Goal: Task Accomplishment & Management: Manage account settings

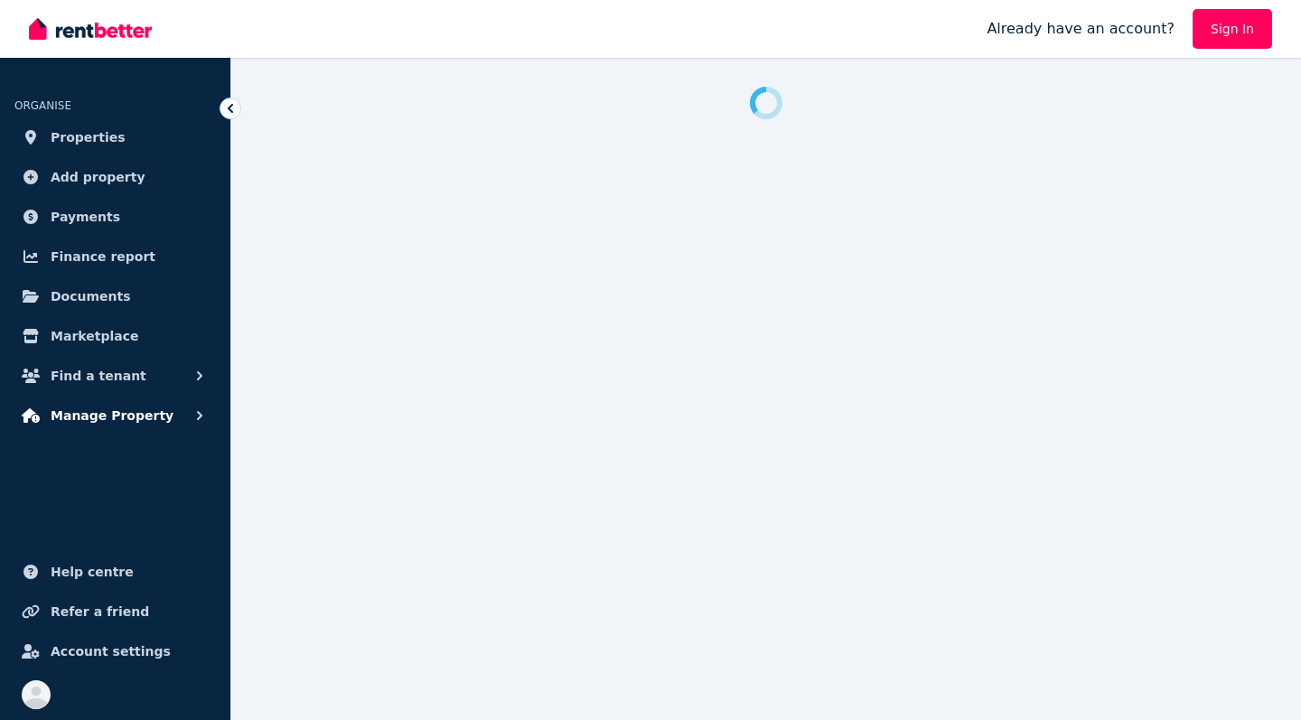
click at [114, 422] on span "Manage Property" at bounding box center [112, 416] width 123 height 22
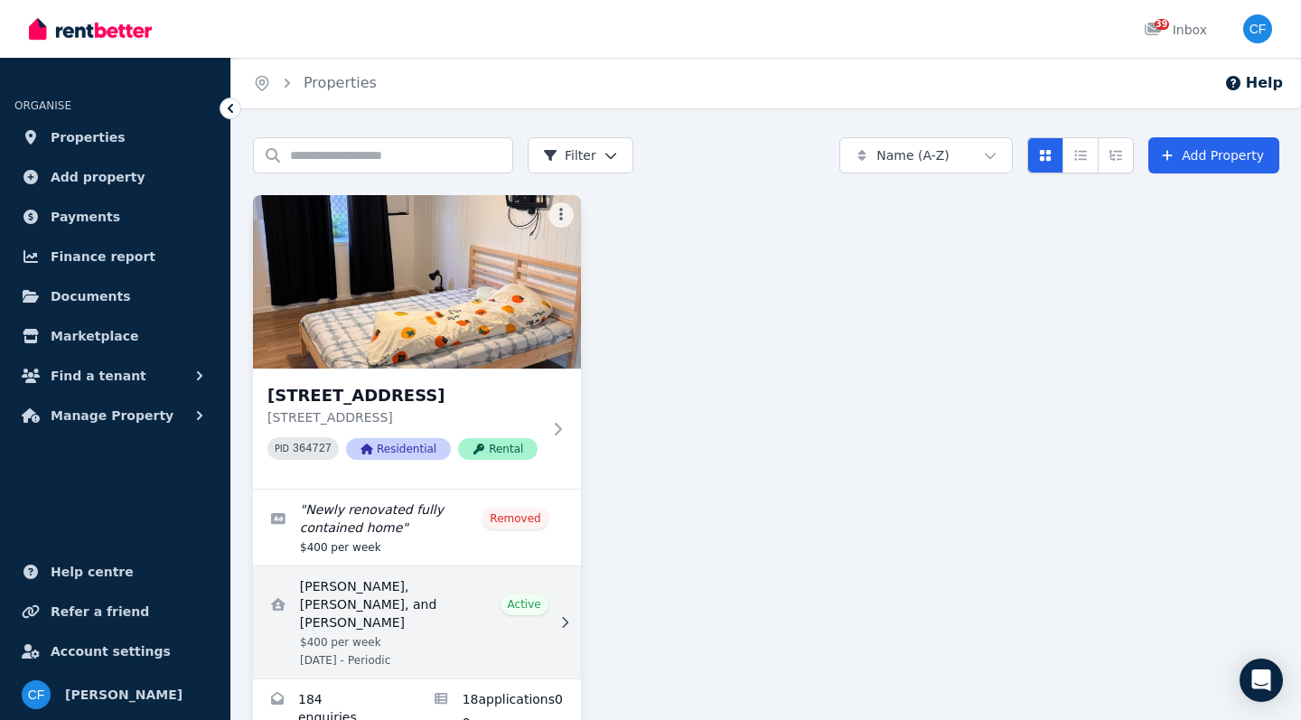
click at [449, 601] on link "View details for Travis Coombe, Isabella Campbell, and Trent Carter" at bounding box center [417, 622] width 328 height 112
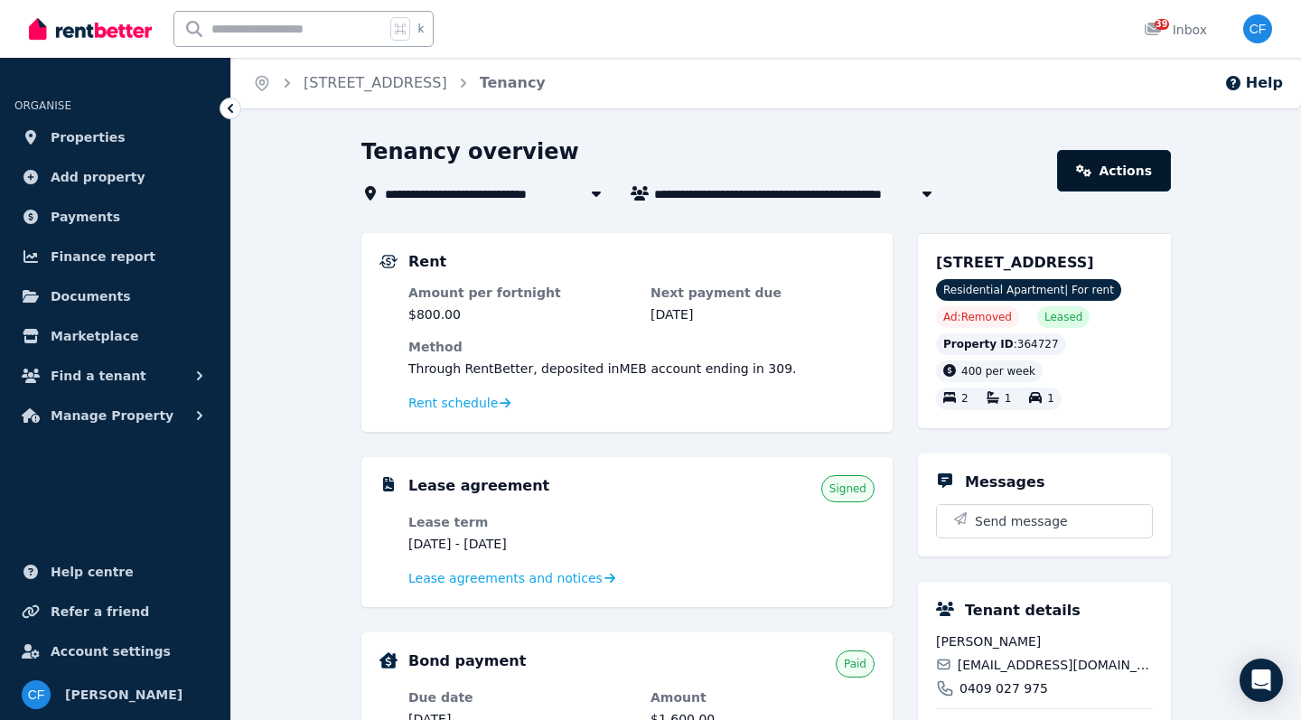
click at [1112, 178] on link "Actions" at bounding box center [1114, 171] width 114 height 42
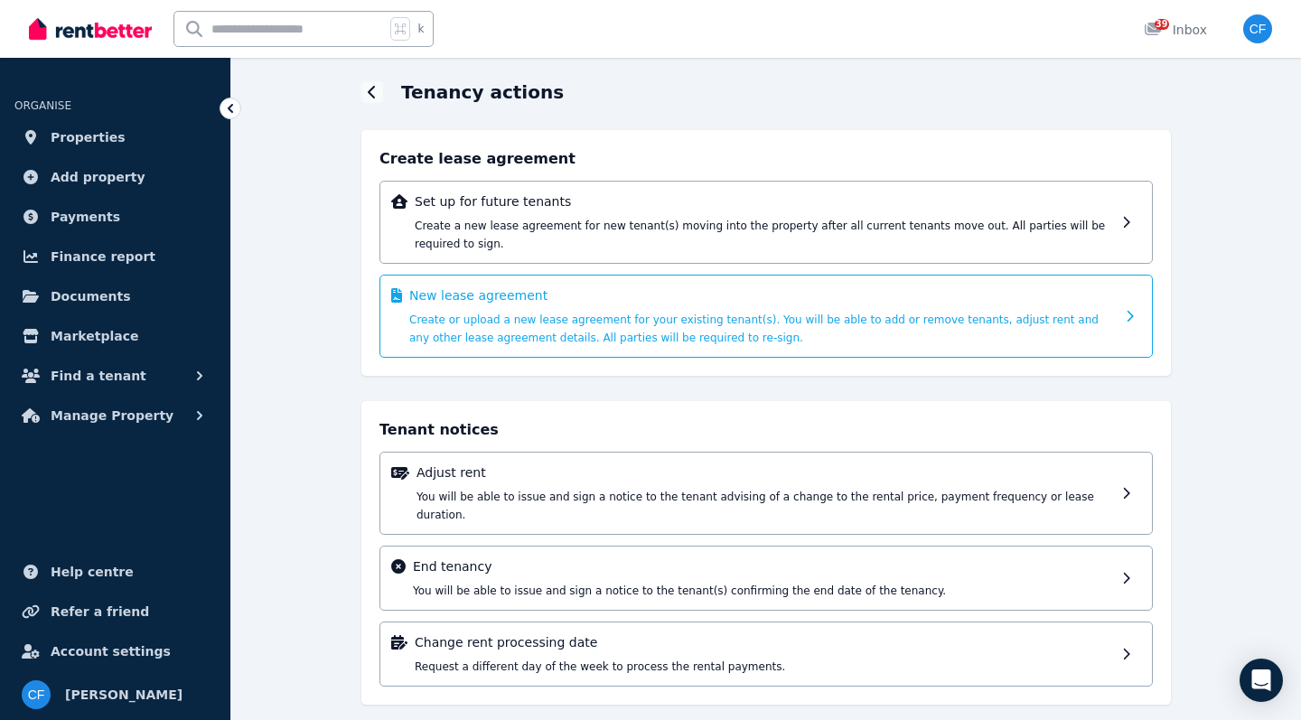
scroll to position [57, 0]
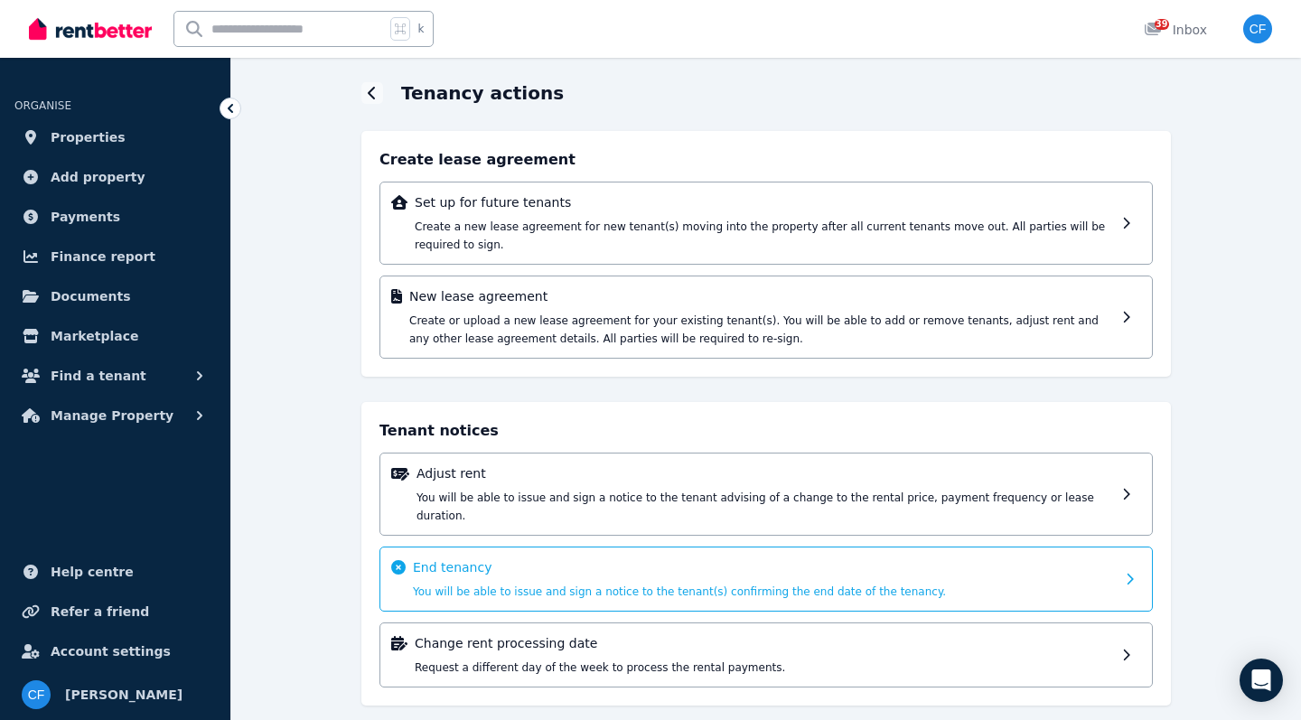
click at [791, 561] on div "End tenancy You will be able to issue and sign a notice to the tenant(s) confir…" at bounding box center [764, 579] width 702 height 42
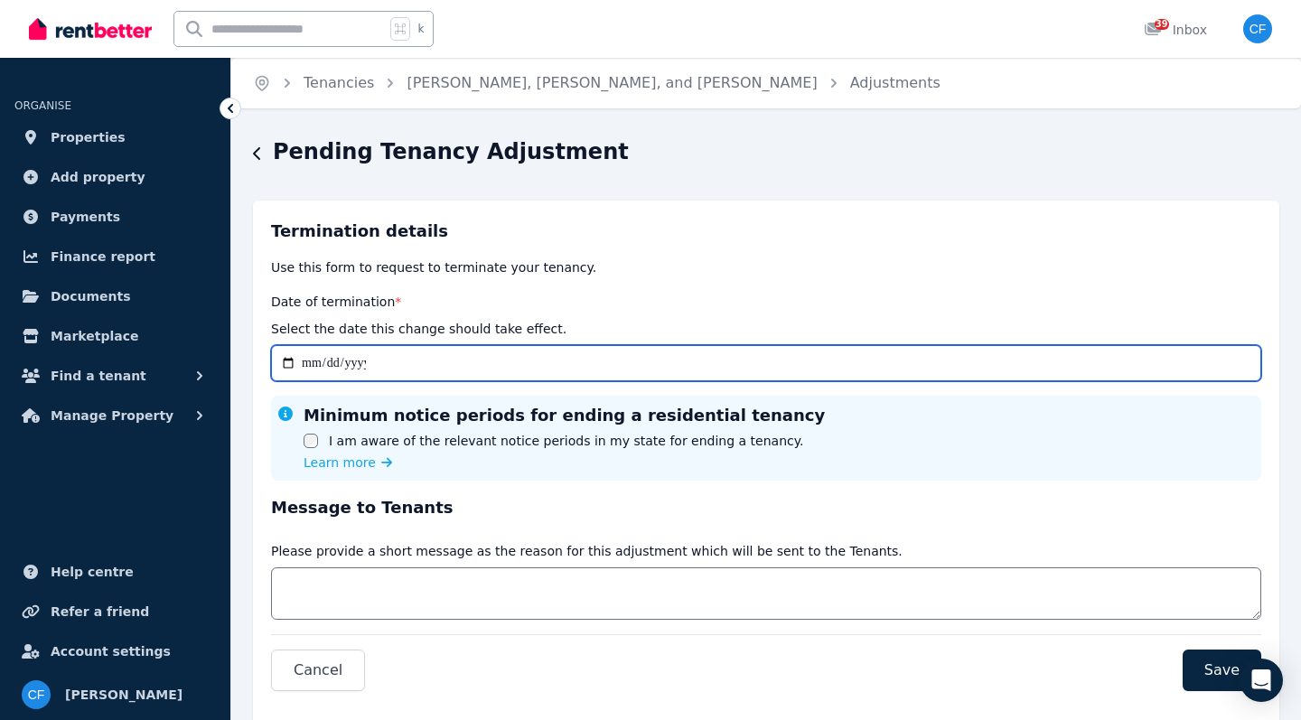
click at [311, 362] on input "Date of termination *" at bounding box center [766, 363] width 990 height 36
type input "**********"
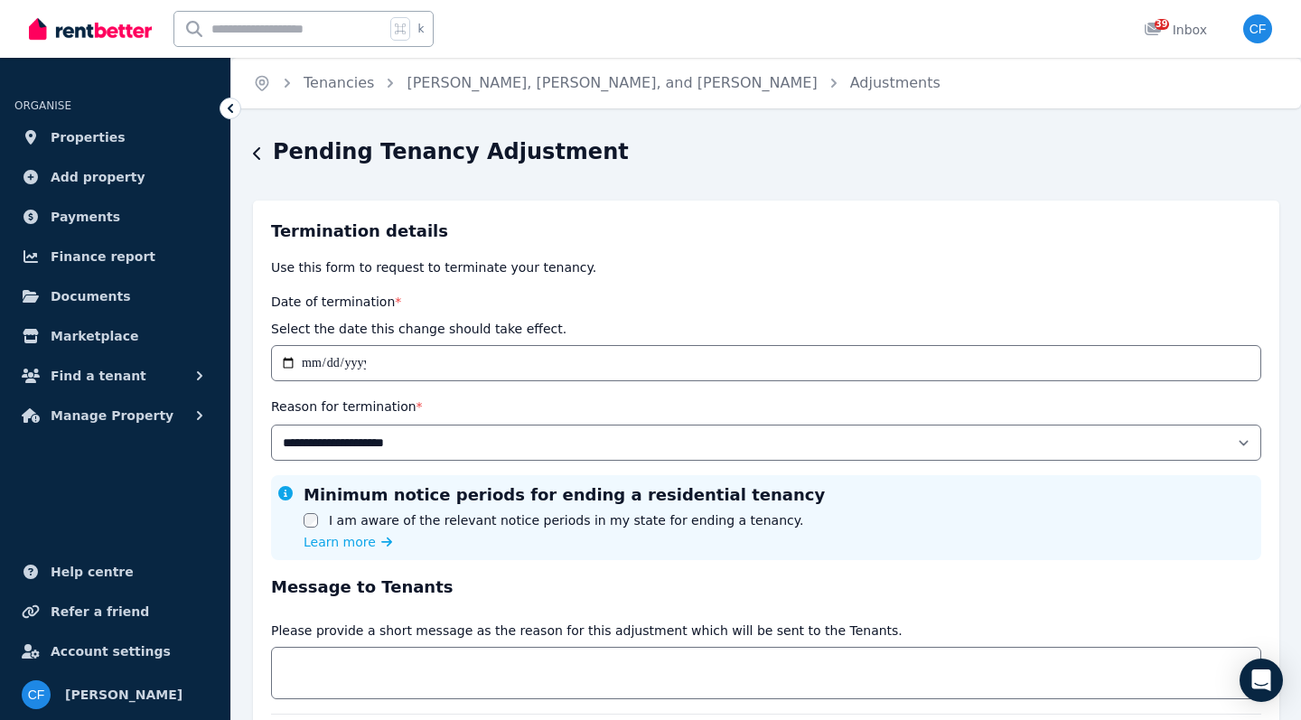
click at [538, 410] on div "Reason for termination *" at bounding box center [766, 407] width 990 height 22
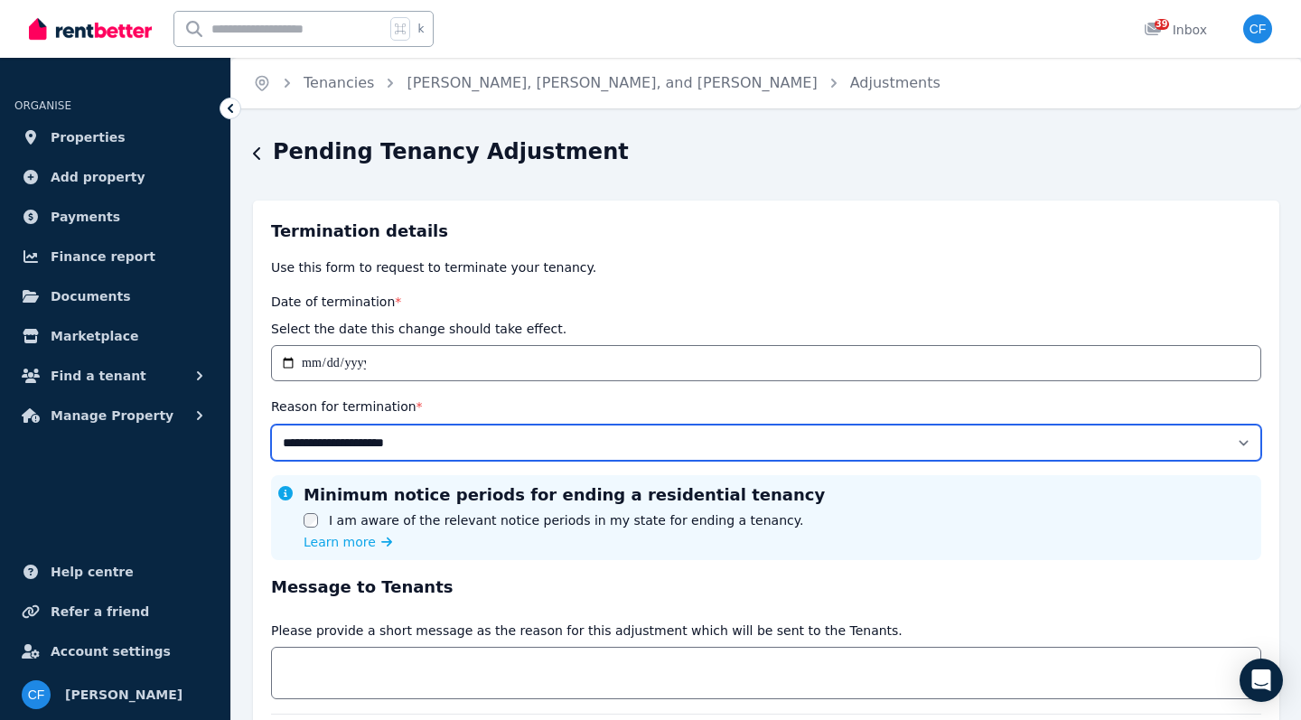
select select "**********"
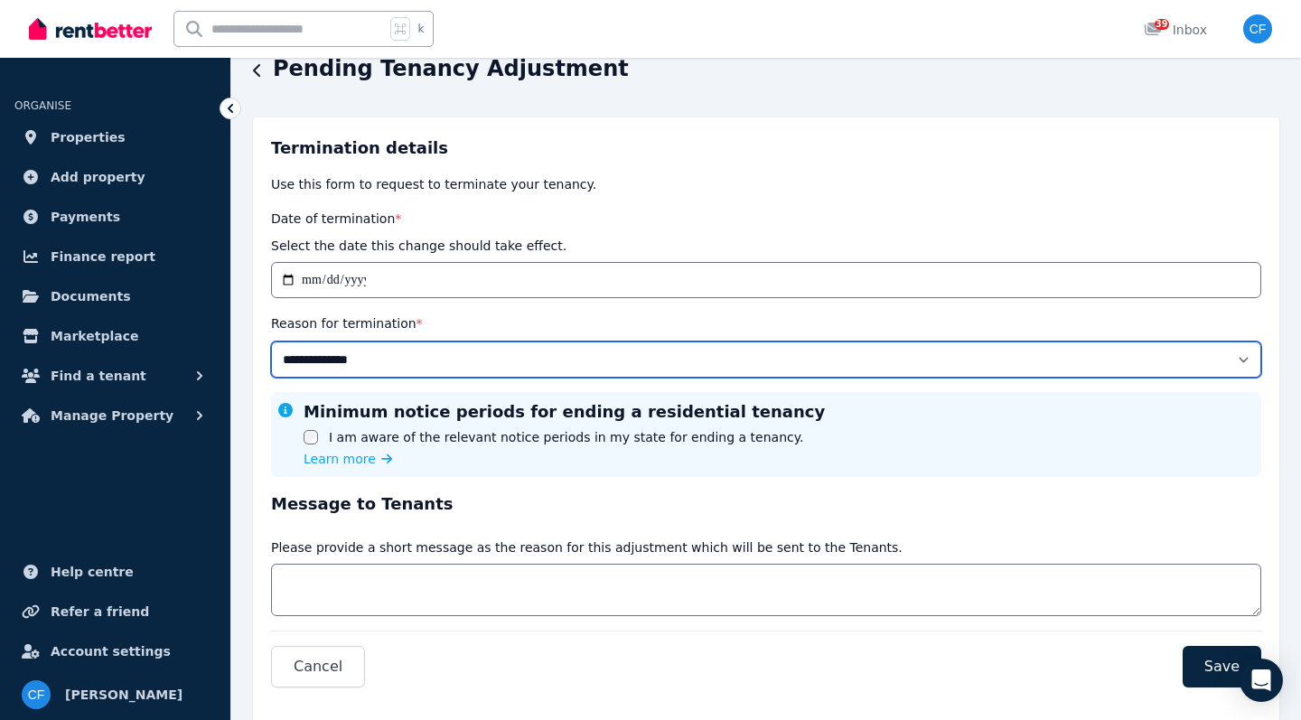
scroll to position [85, 0]
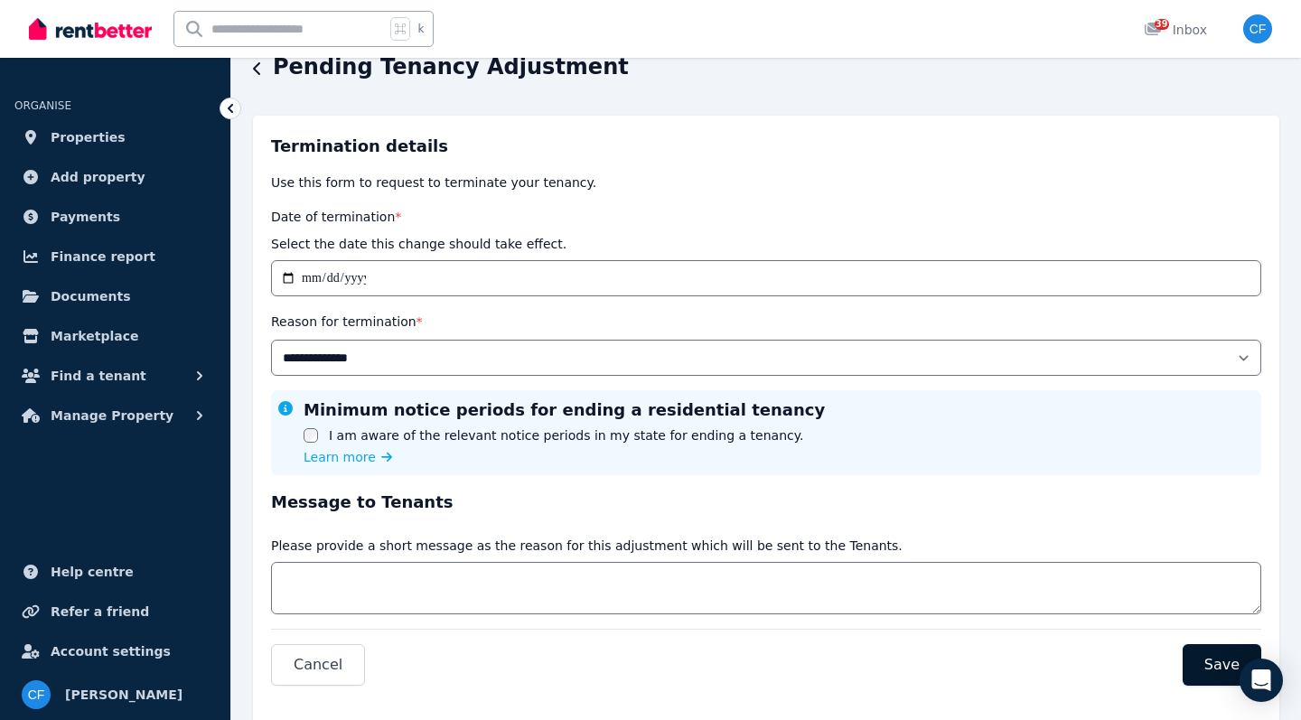
click at [1214, 666] on span "Save" at bounding box center [1221, 665] width 35 height 22
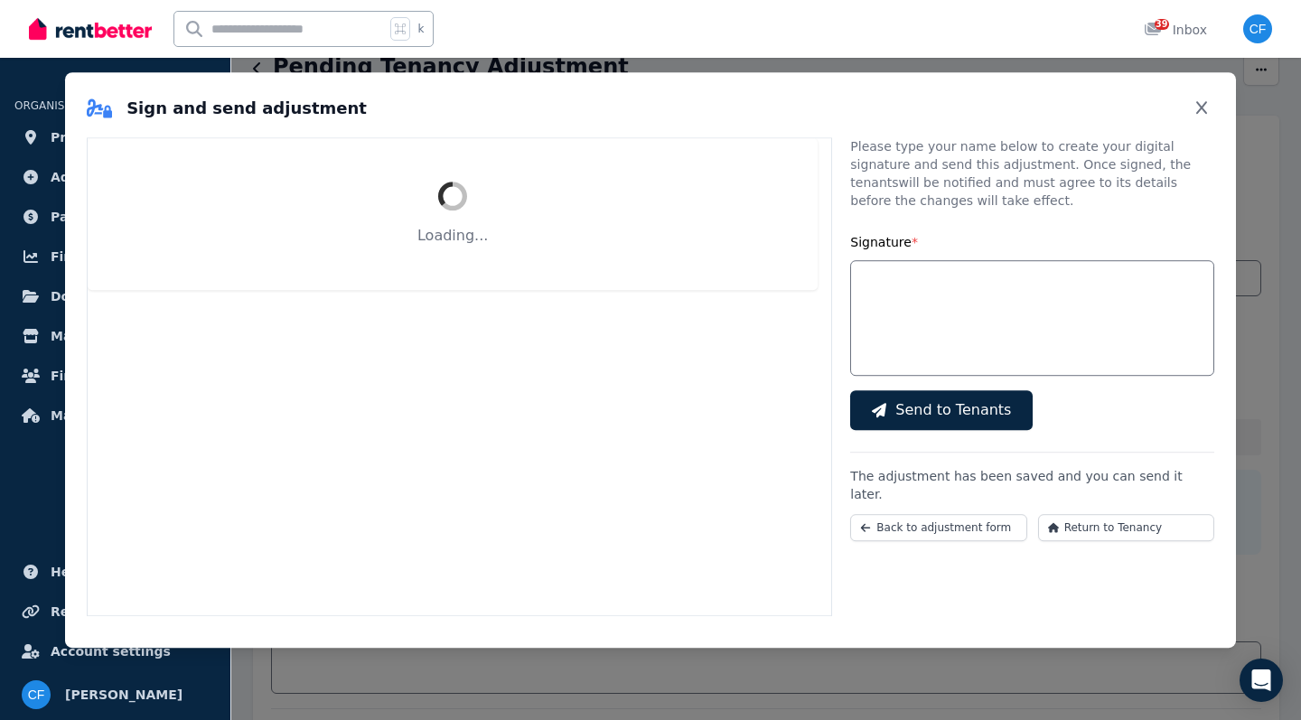
select select "**********"
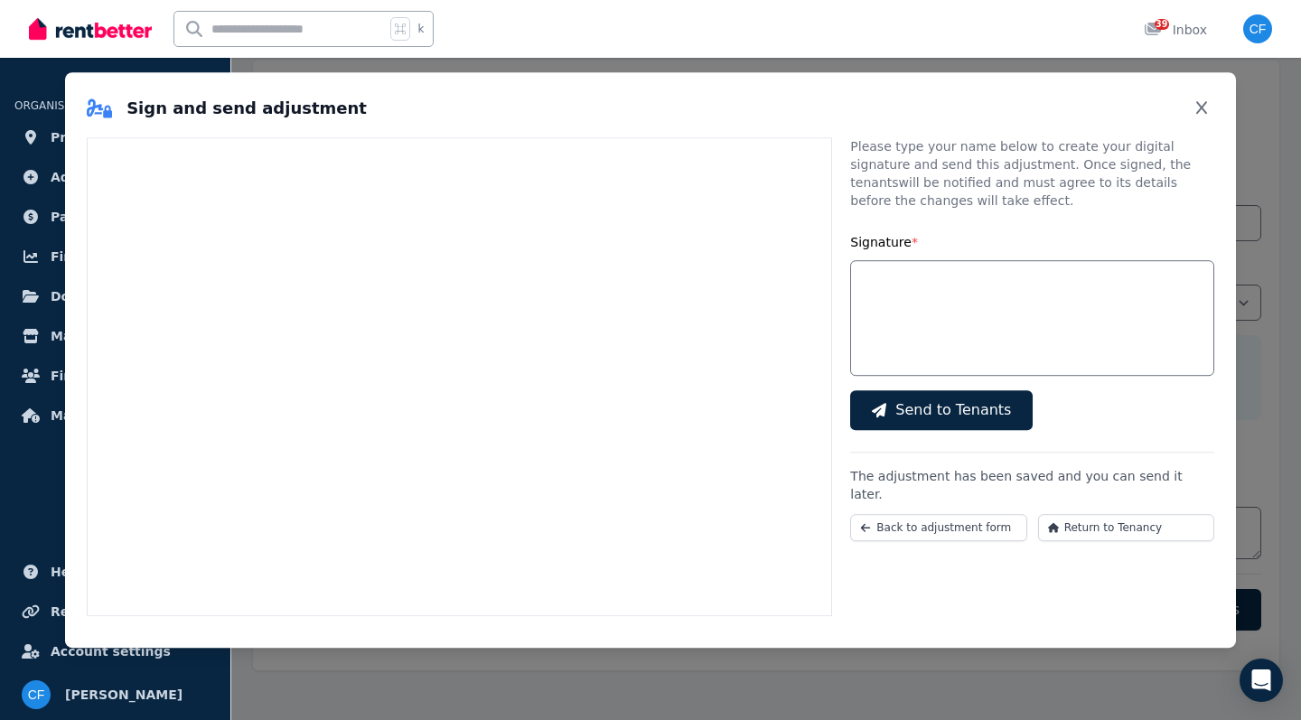
scroll to position [240, 0]
click at [909, 319] on input "Signature *" at bounding box center [1032, 318] width 364 height 116
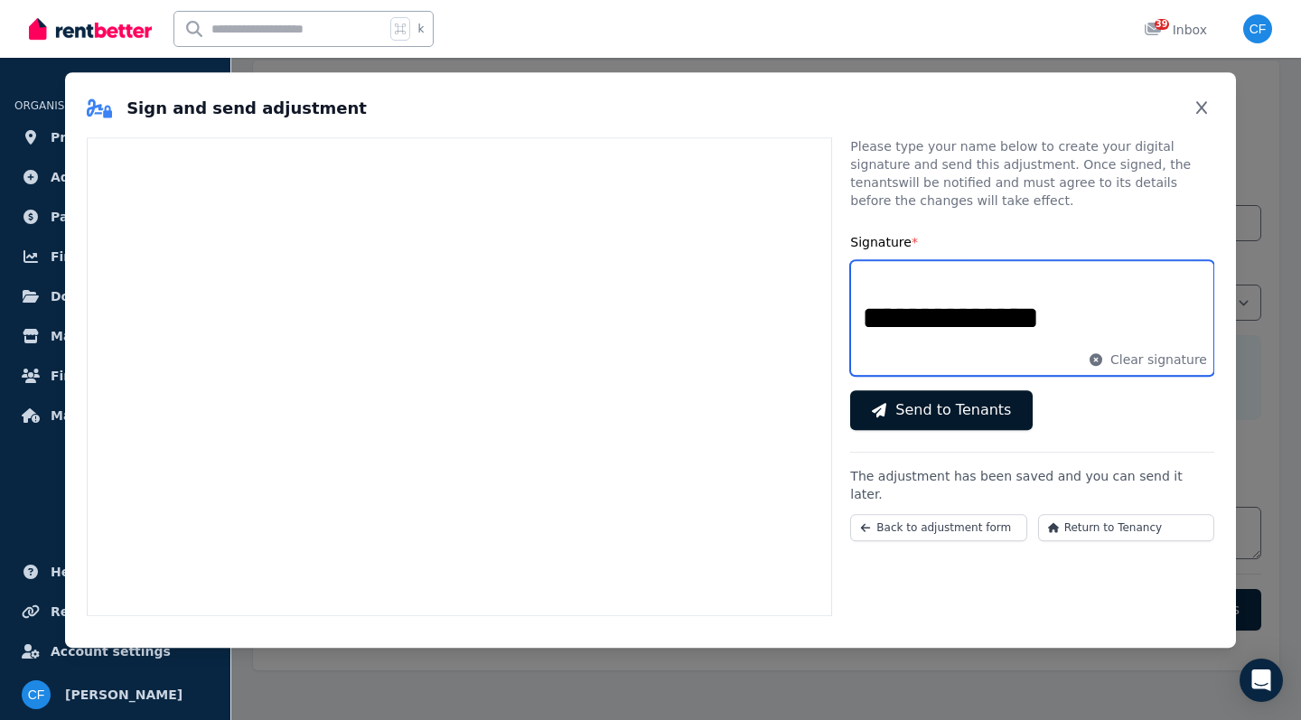
type input "**********"
click at [956, 421] on button "Send to Tenants" at bounding box center [941, 410] width 182 height 40
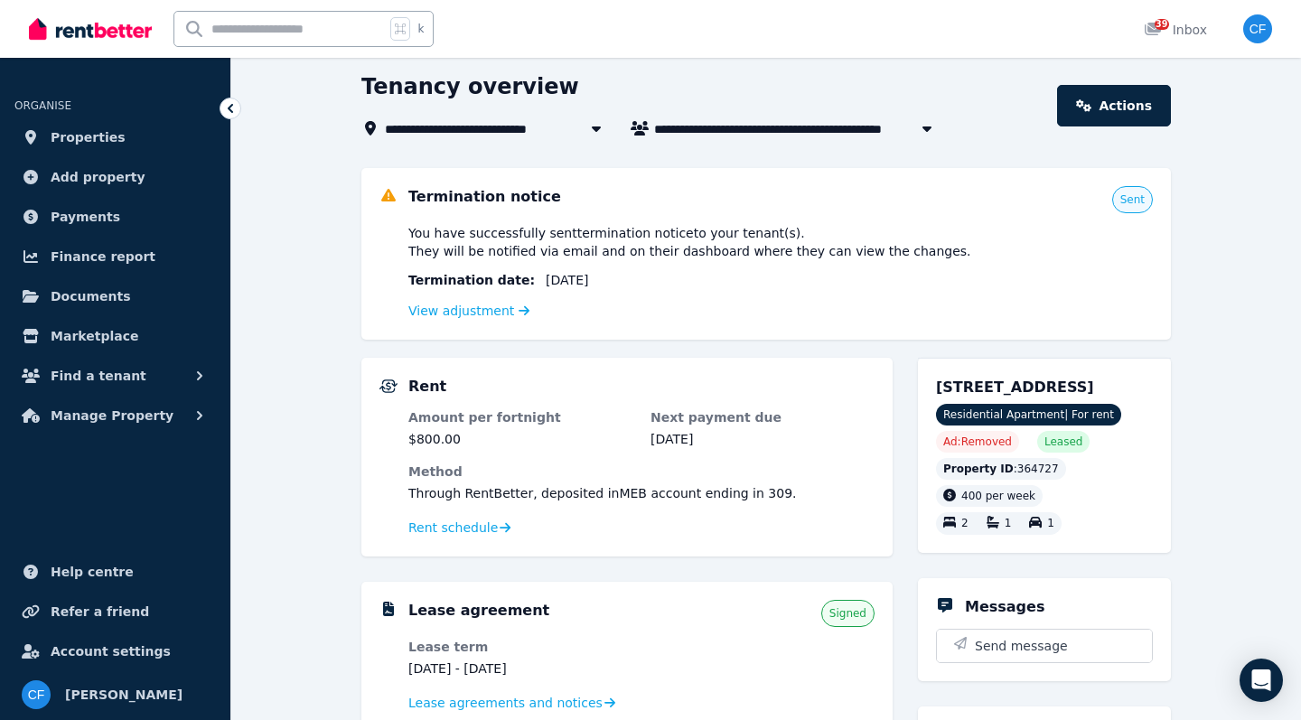
scroll to position [63, 0]
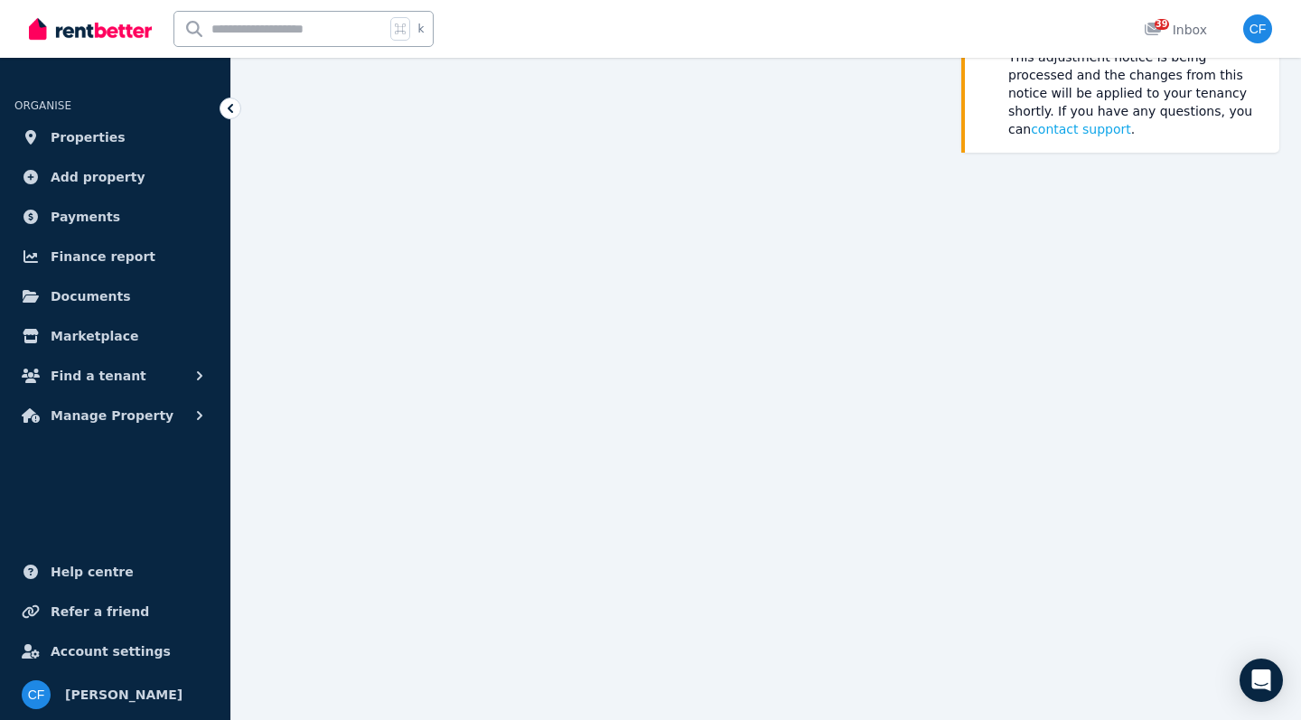
scroll to position [201, 0]
click at [114, 416] on span "Manage Property" at bounding box center [112, 416] width 123 height 22
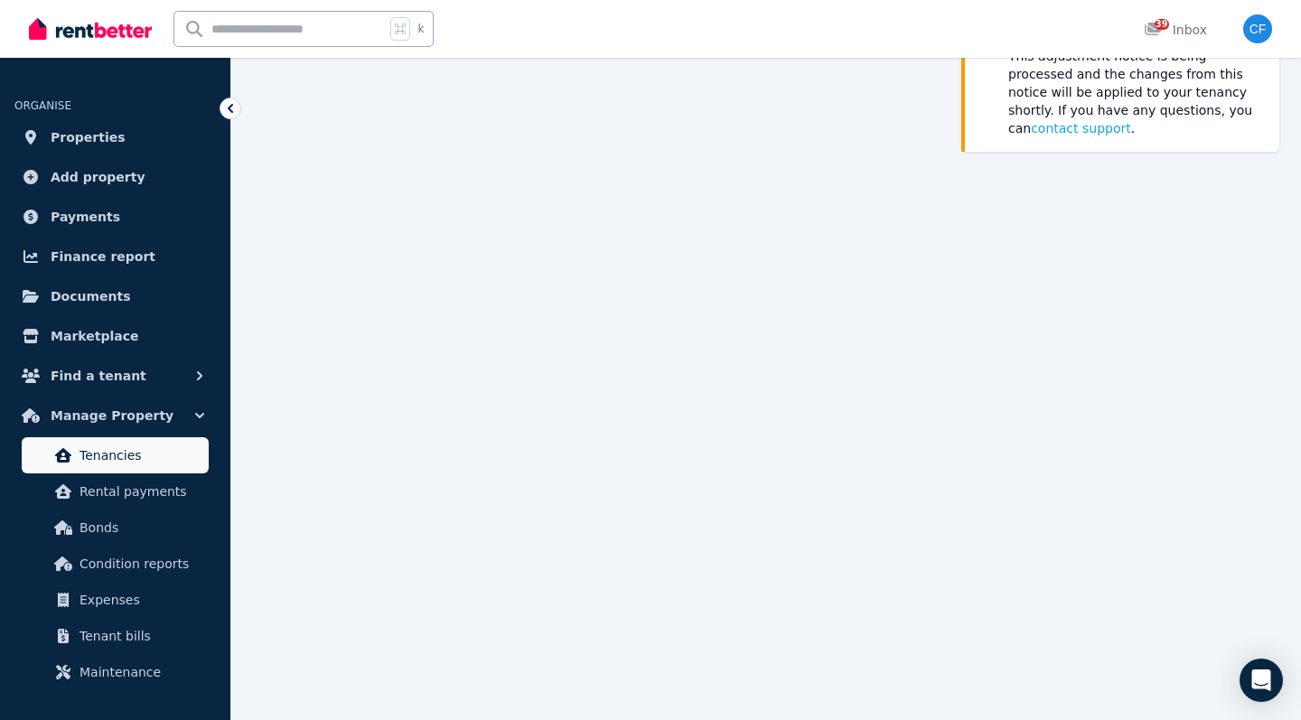
click at [125, 454] on span "Tenancies" at bounding box center [140, 455] width 122 height 22
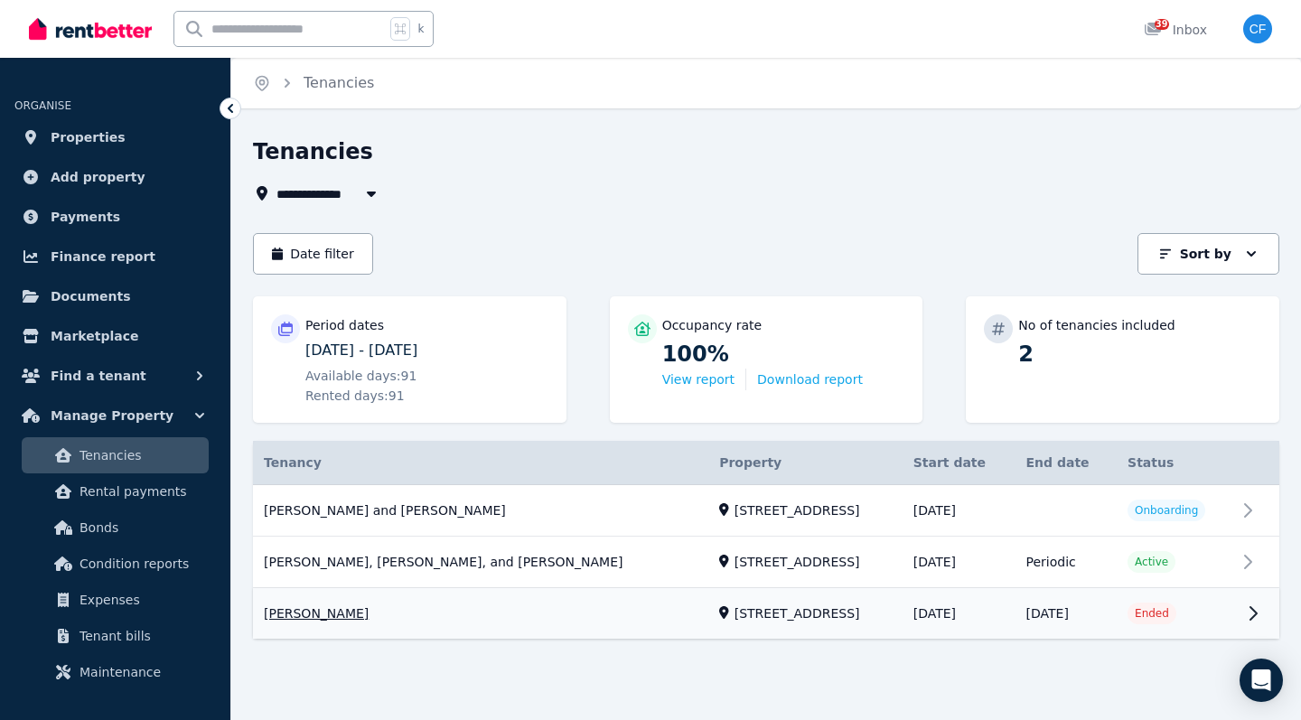
click at [758, 589] on link "View property details" at bounding box center [766, 614] width 1026 height 51
click at [709, 589] on link "View property details" at bounding box center [766, 614] width 1026 height 51
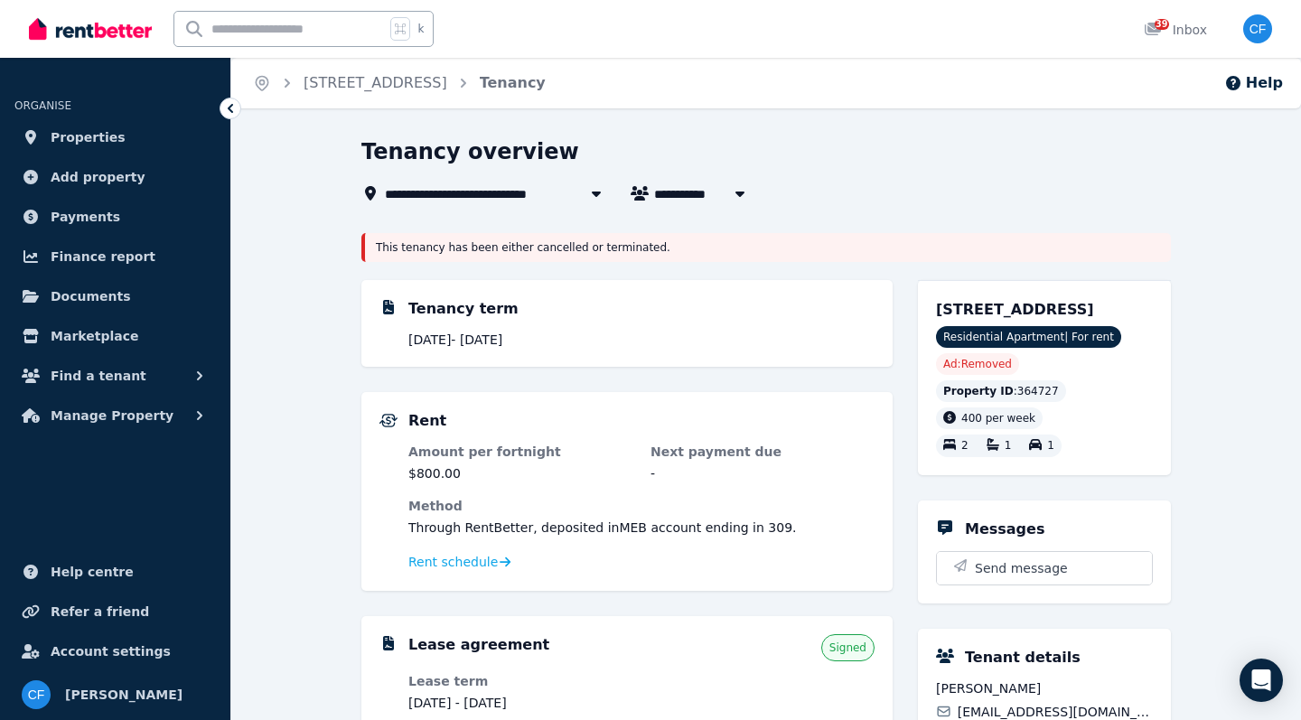
click at [724, 183] on button "button" at bounding box center [740, 193] width 33 height 22
type input "**********"
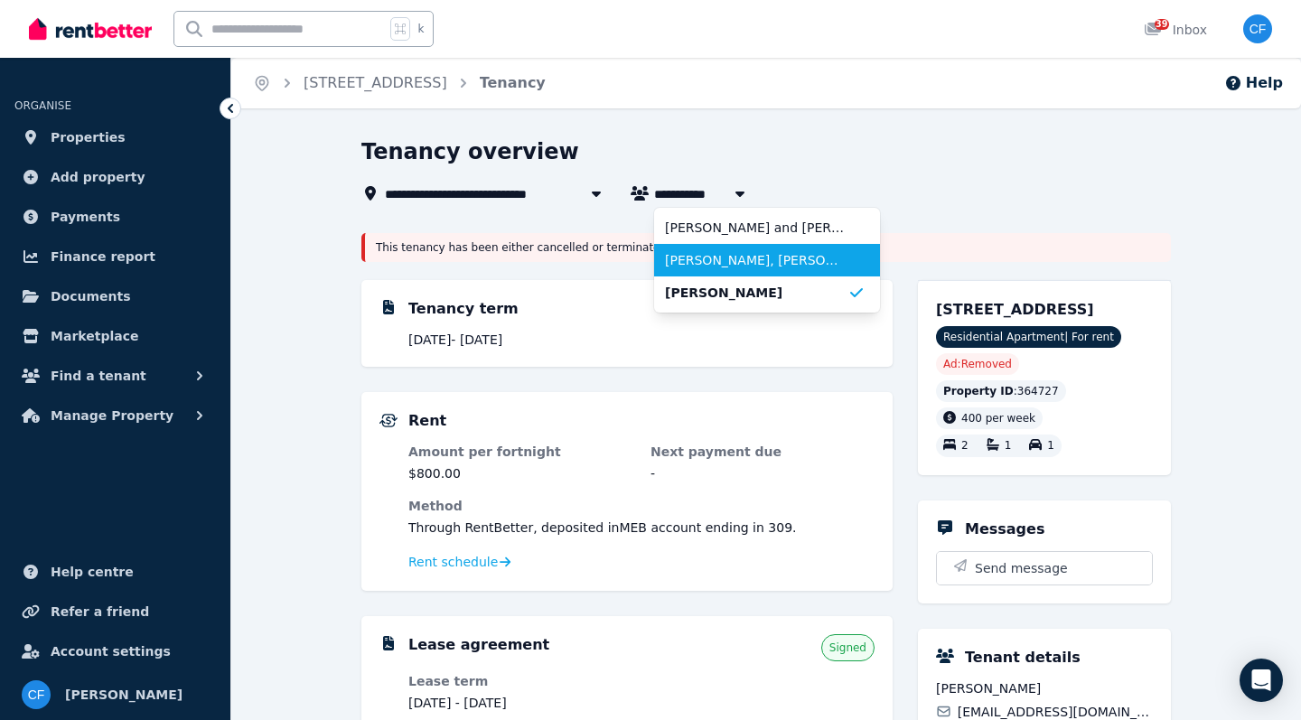
click at [738, 272] on li "[PERSON_NAME], [PERSON_NAME], and [PERSON_NAME]" at bounding box center [767, 260] width 226 height 33
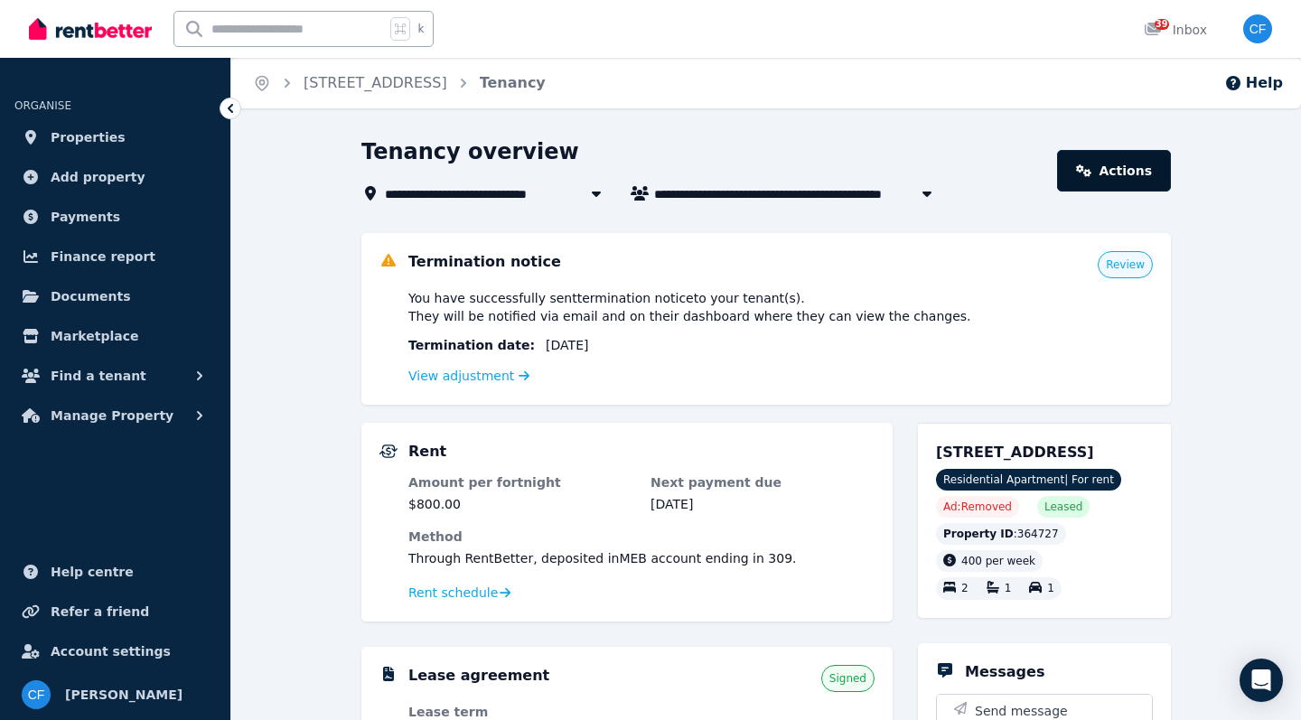
click at [1120, 179] on link "Actions" at bounding box center [1114, 171] width 114 height 42
click at [134, 425] on span "Manage Property" at bounding box center [112, 416] width 123 height 22
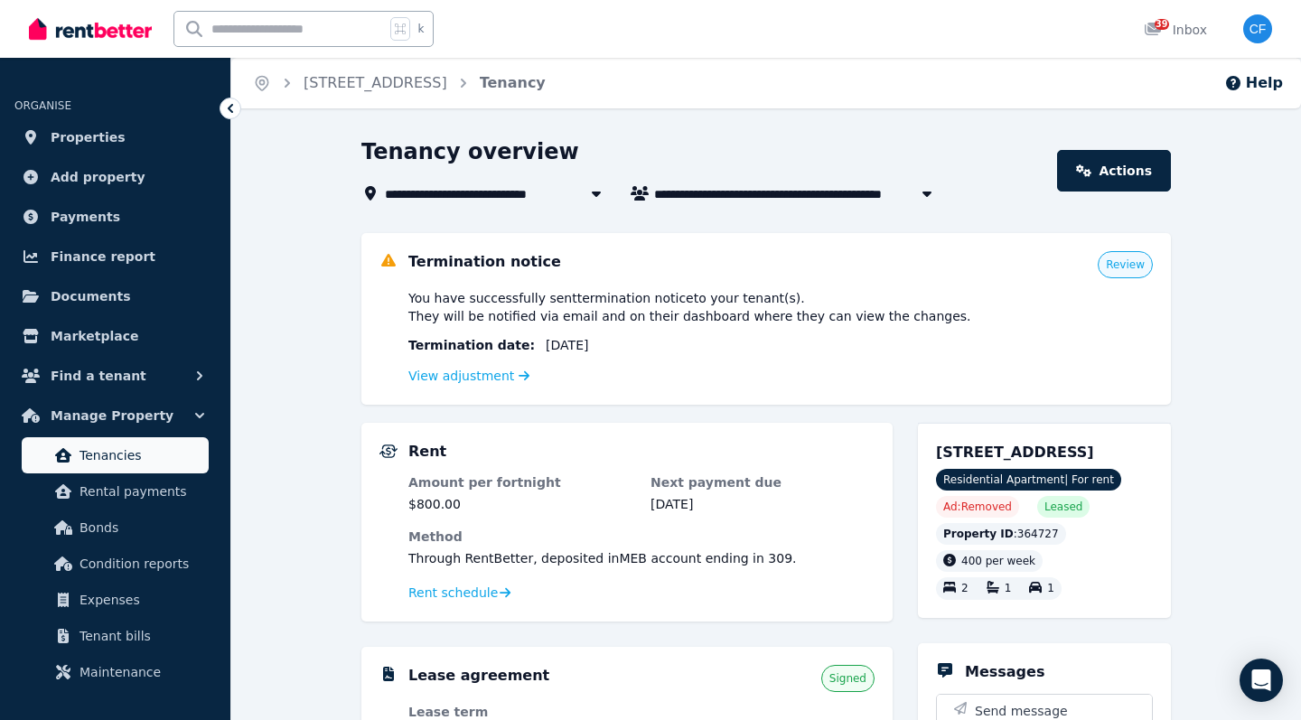
click at [124, 466] on link "Tenancies" at bounding box center [115, 455] width 187 height 36
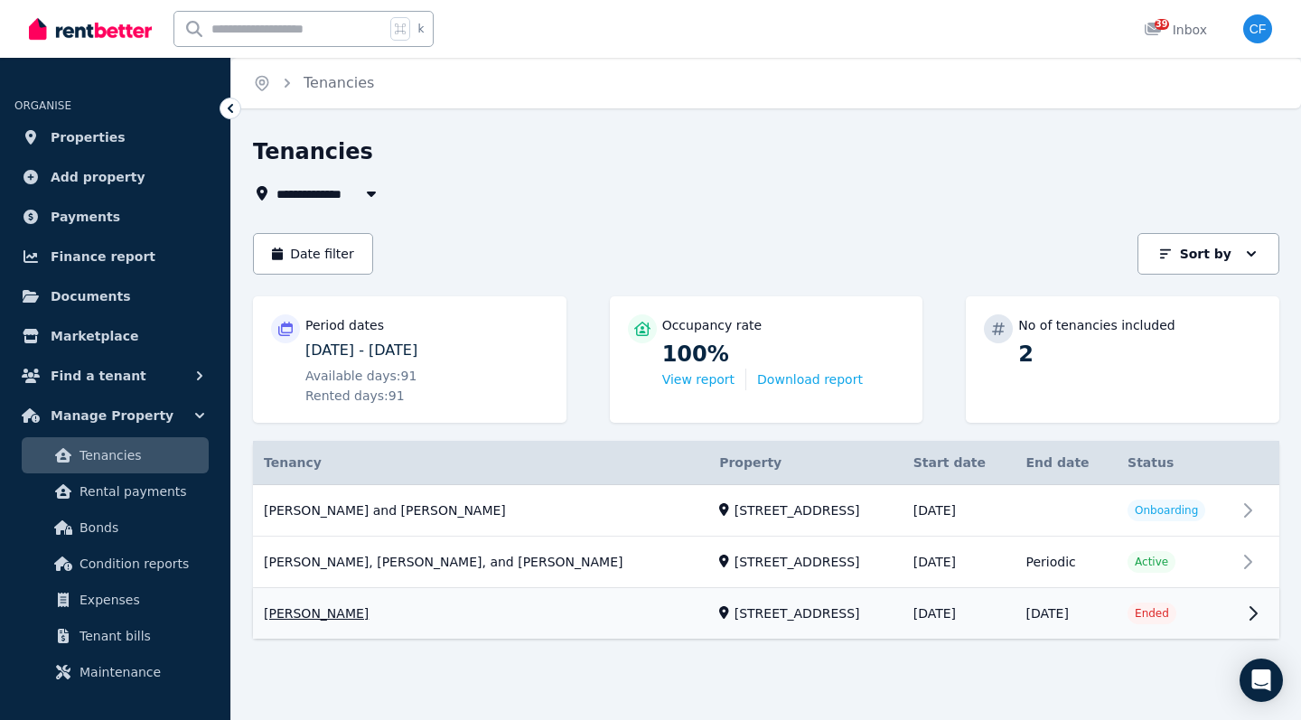
click at [1136, 589] on link "View property details" at bounding box center [766, 614] width 1026 height 51
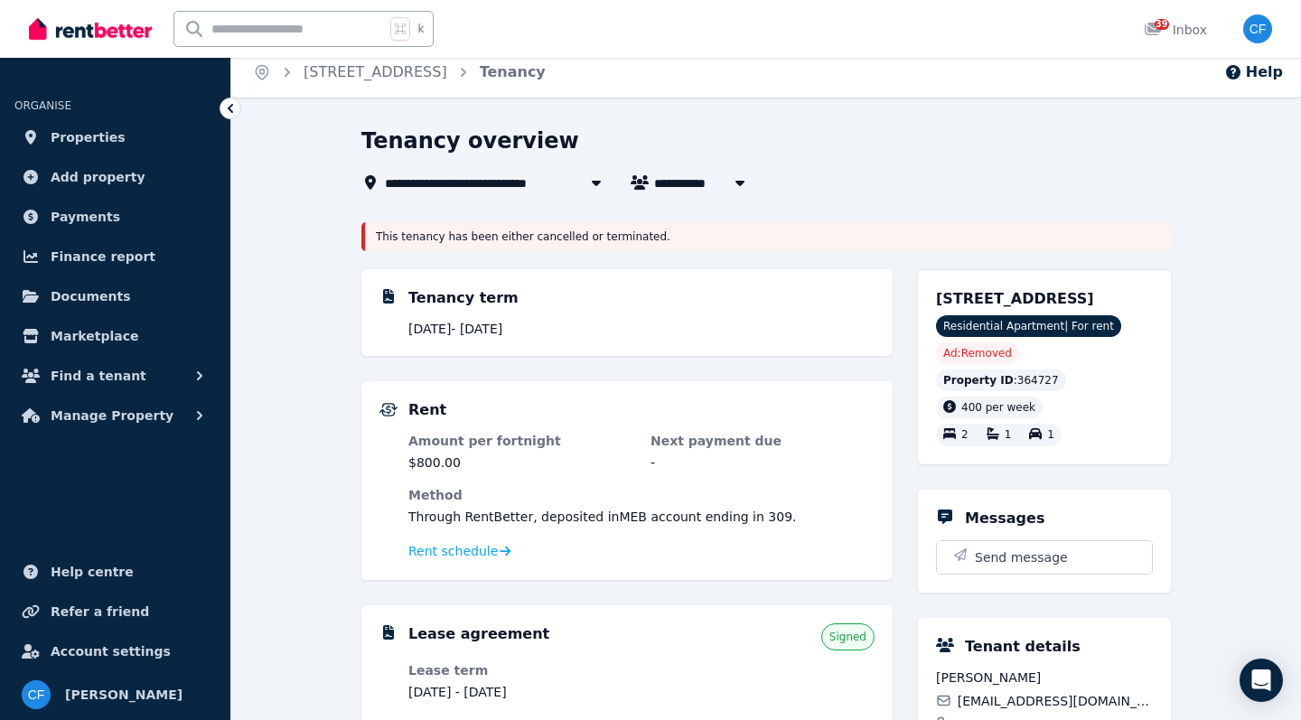
scroll to position [4, 0]
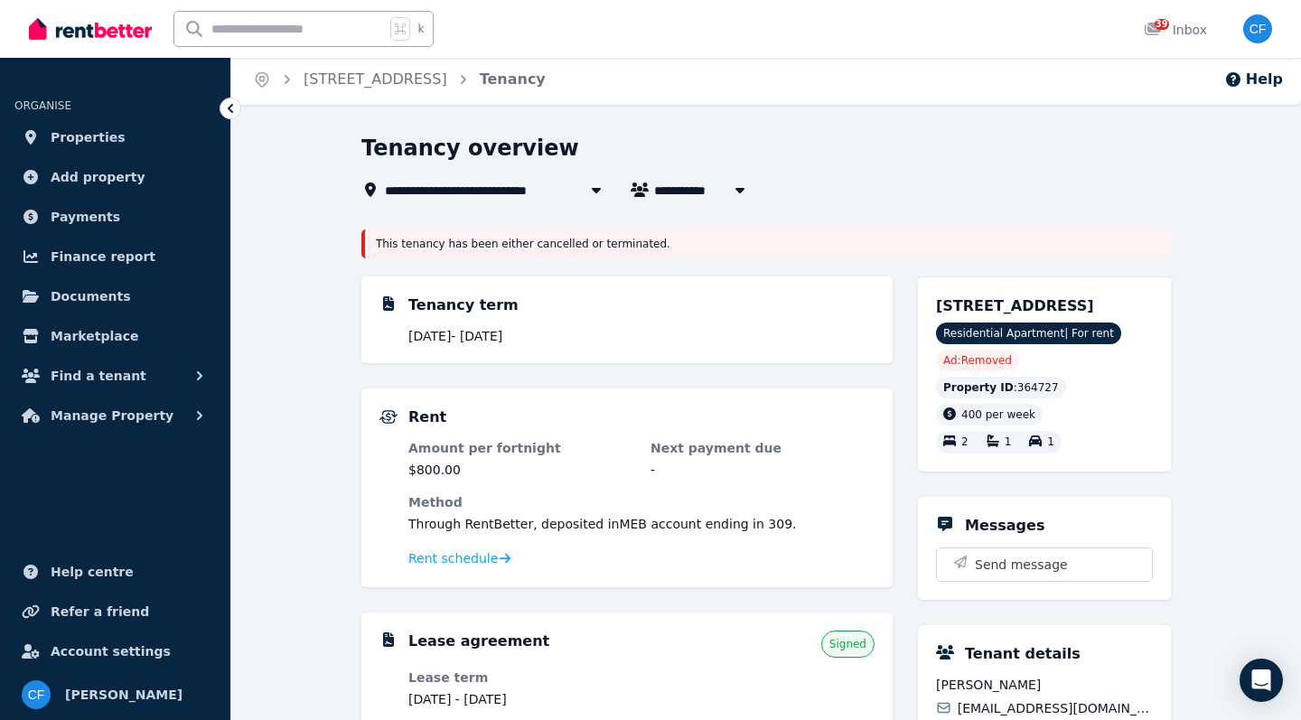
click at [701, 193] on span "[PERSON_NAME]" at bounding box center [722, 190] width 137 height 22
type input "**********"
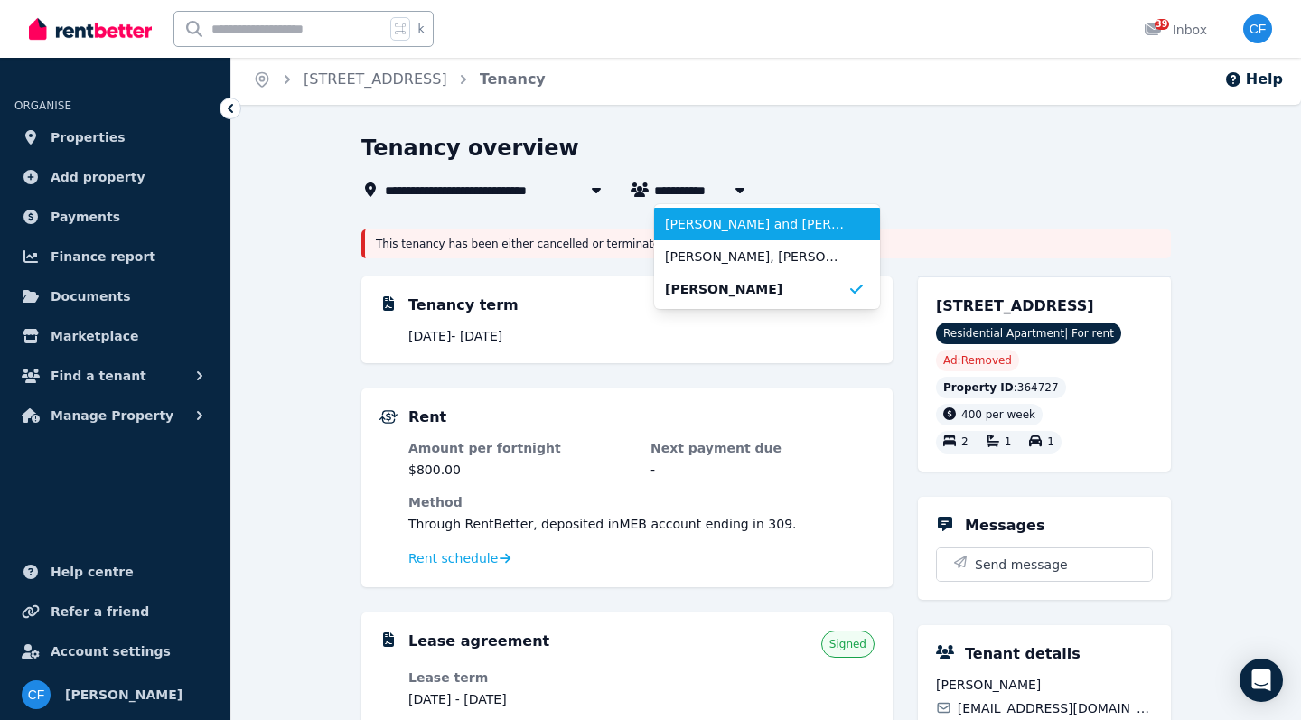
click at [720, 223] on span "[PERSON_NAME] and [PERSON_NAME]" at bounding box center [756, 224] width 182 height 18
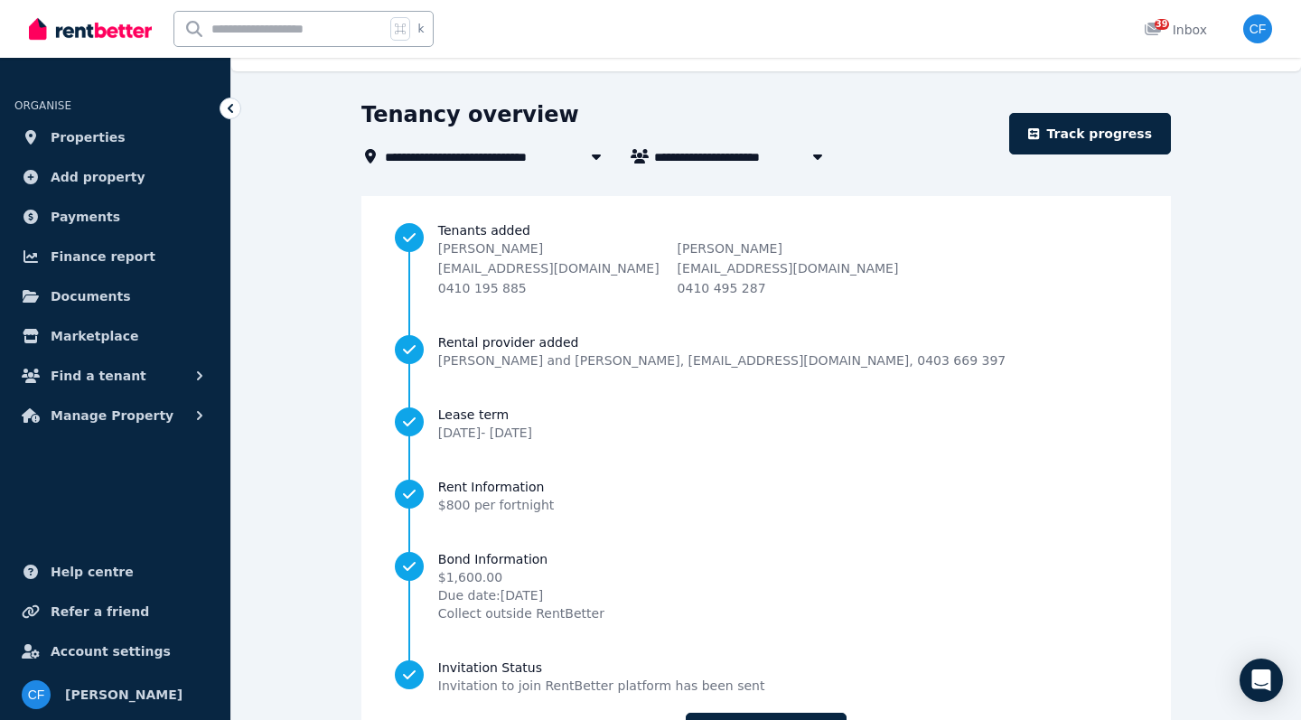
scroll to position [43, 0]
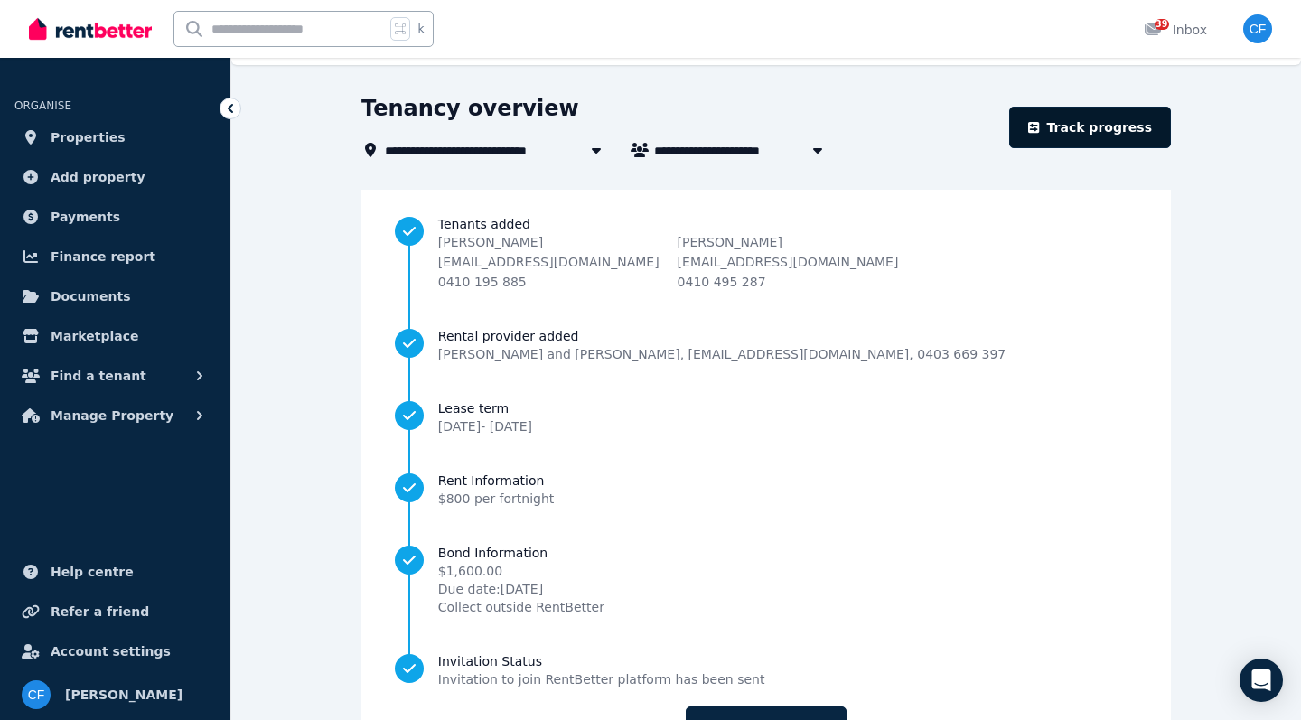
click at [1094, 116] on link "Track progress" at bounding box center [1090, 128] width 162 height 42
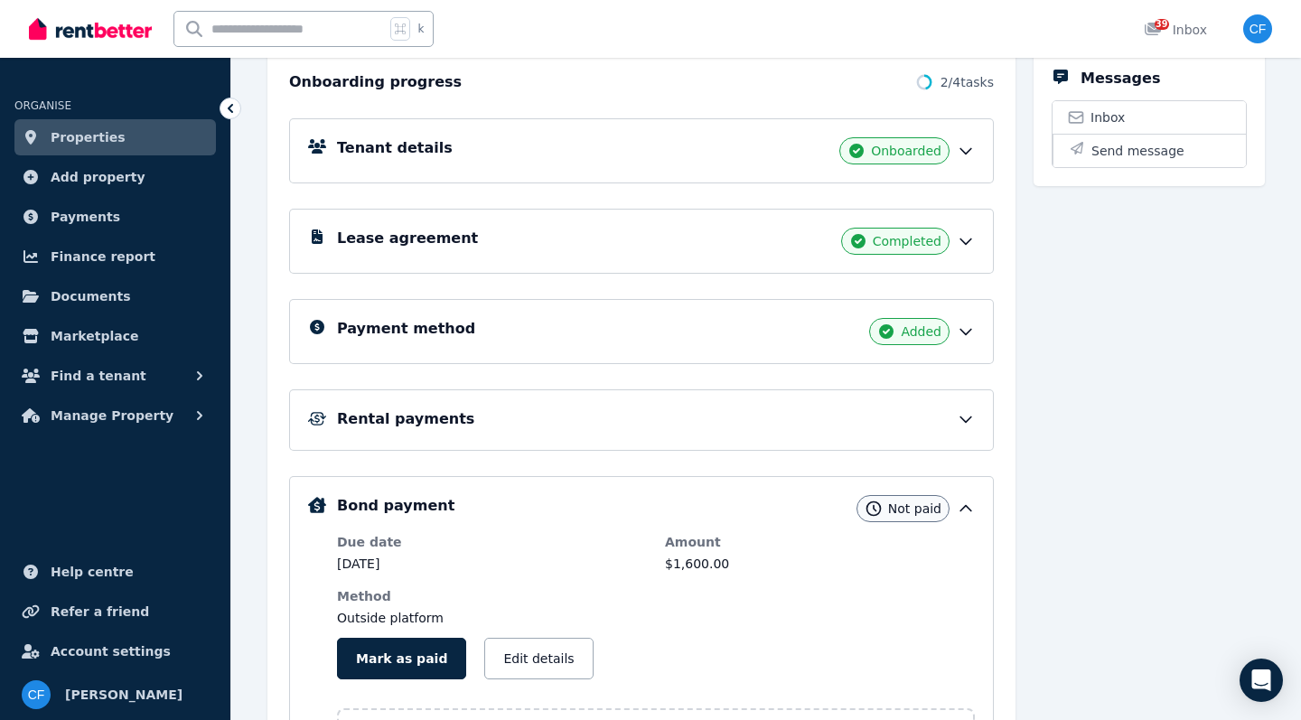
scroll to position [213, 0]
click at [900, 409] on div "Rental payments" at bounding box center [656, 418] width 638 height 22
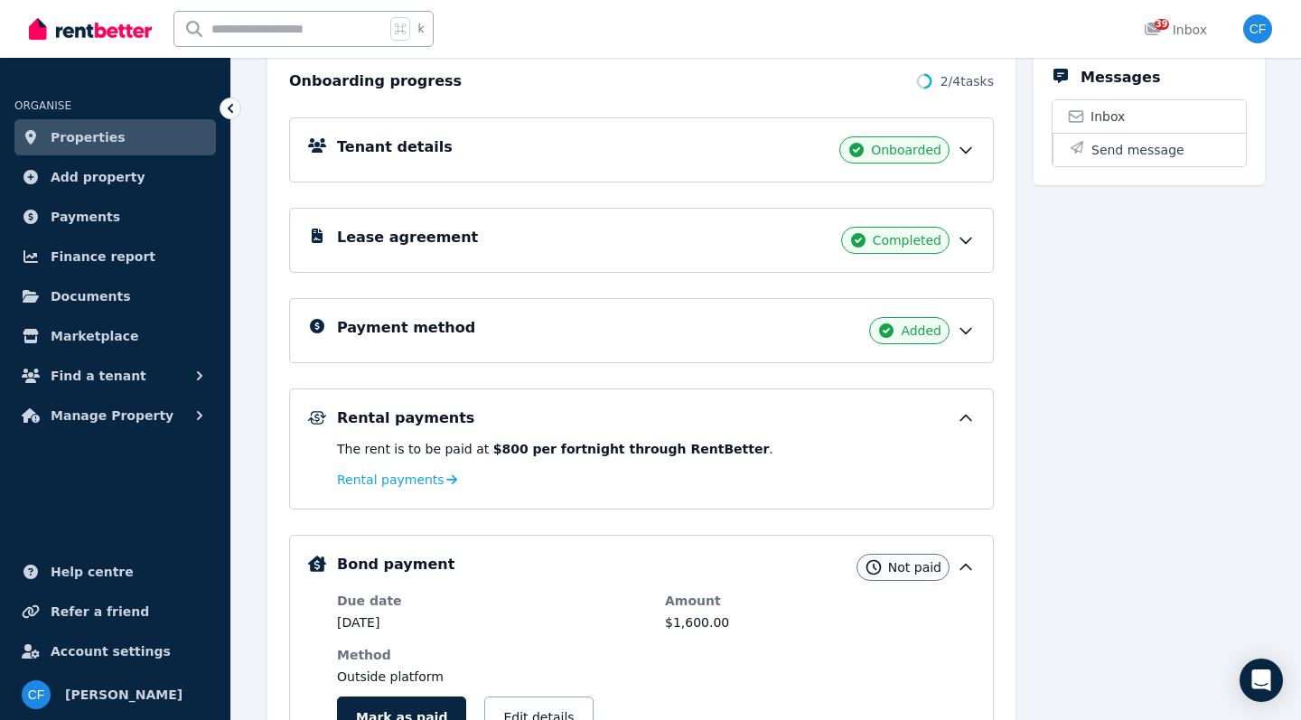
click at [906, 411] on div "Rental payments" at bounding box center [656, 418] width 638 height 22
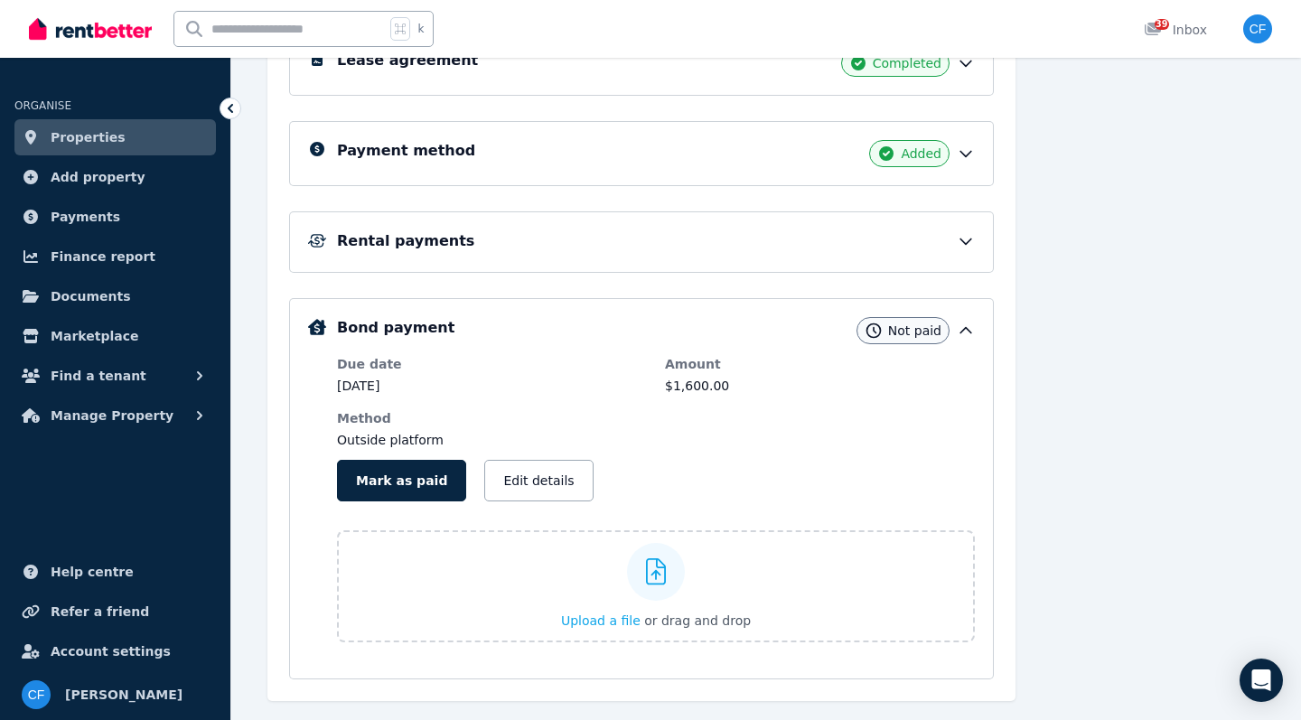
scroll to position [392, 0]
